Goal: Navigation & Orientation: Go to known website

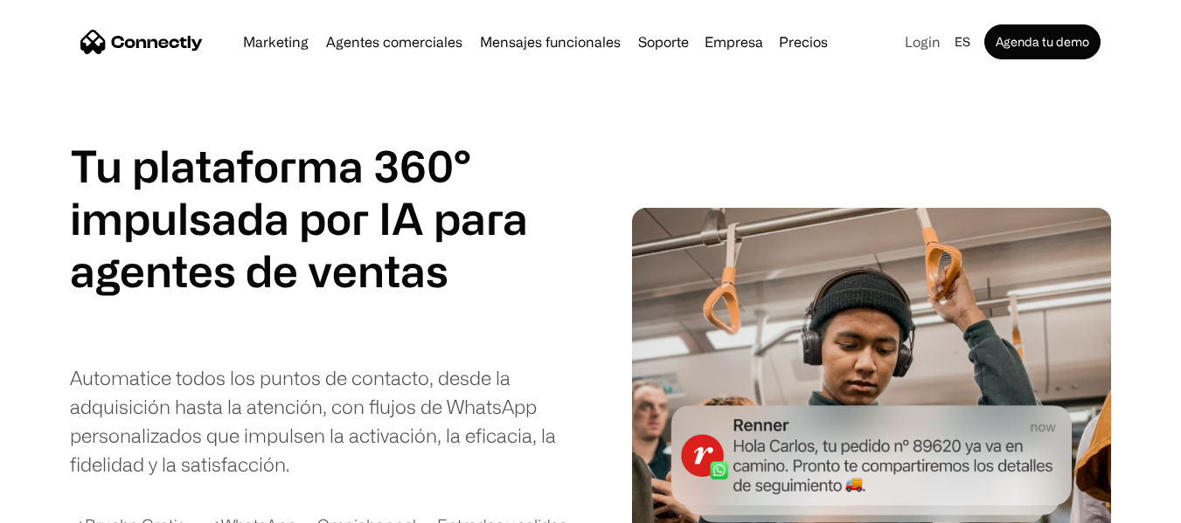
click at [932, 38] on link "Login" at bounding box center [922, 42] width 50 height 24
click at [902, 54] on div "Login es 中文 en pt Agenda tu demo" at bounding box center [998, 41] width 203 height 35
click at [918, 47] on link "Login" at bounding box center [922, 42] width 50 height 24
click at [920, 45] on link "Login" at bounding box center [922, 42] width 50 height 24
click at [923, 42] on link "Login" at bounding box center [922, 42] width 50 height 24
